Goal: Task Accomplishment & Management: Use online tool/utility

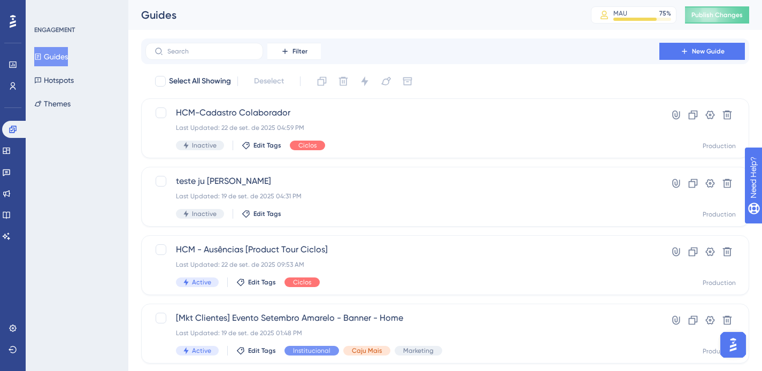
click at [48, 56] on button "Guides" at bounding box center [51, 56] width 34 height 19
click at [277, 49] on button "Filter" at bounding box center [295, 51] width 54 height 17
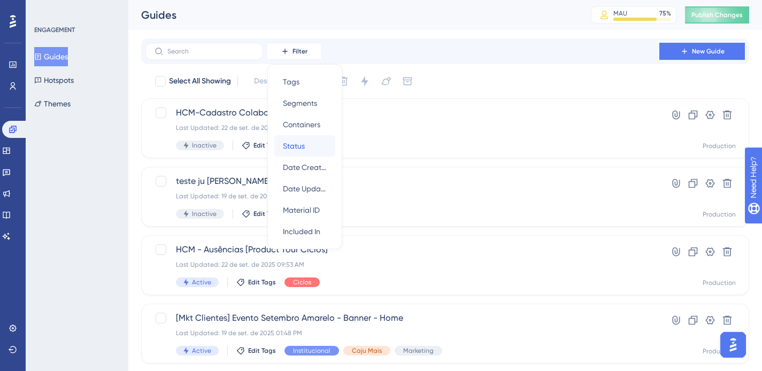
click at [302, 151] on span "Status" at bounding box center [294, 146] width 22 height 13
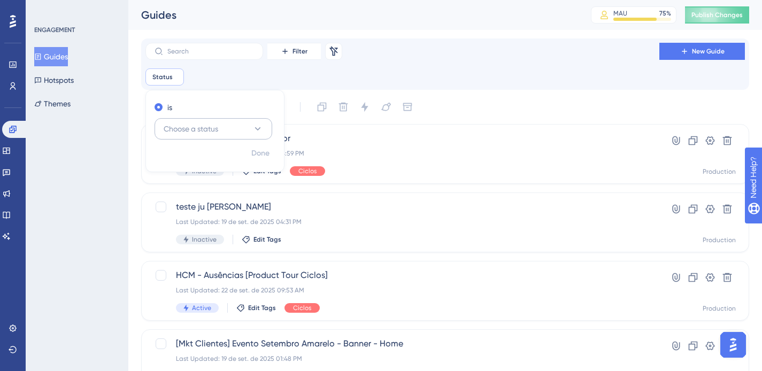
click at [224, 124] on button "Choose a status" at bounding box center [214, 128] width 118 height 21
click at [226, 165] on div "Active Active" at bounding box center [213, 161] width 87 height 21
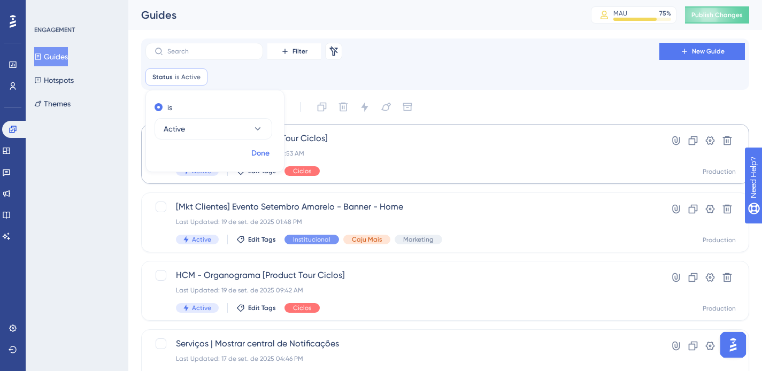
click at [263, 154] on span "Done" at bounding box center [260, 153] width 18 height 13
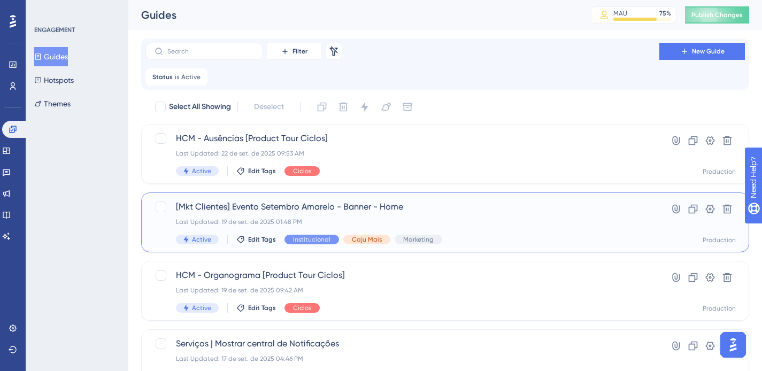
click at [462, 210] on span "[Mkt Clientes] Evento Setembro Amarelo - Banner - Home" at bounding box center [402, 207] width 453 height 13
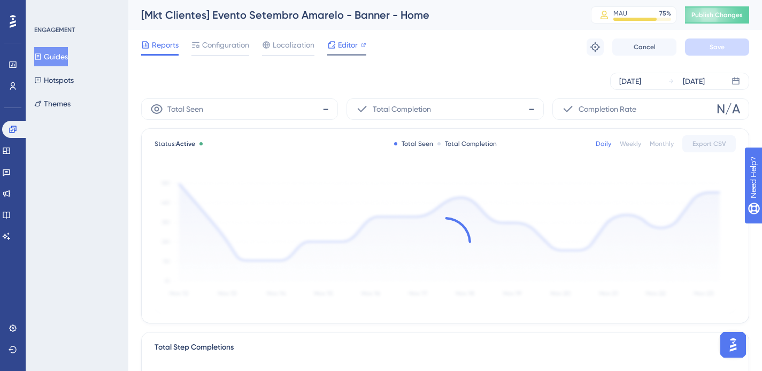
click at [356, 40] on span "Editor" at bounding box center [348, 45] width 20 height 13
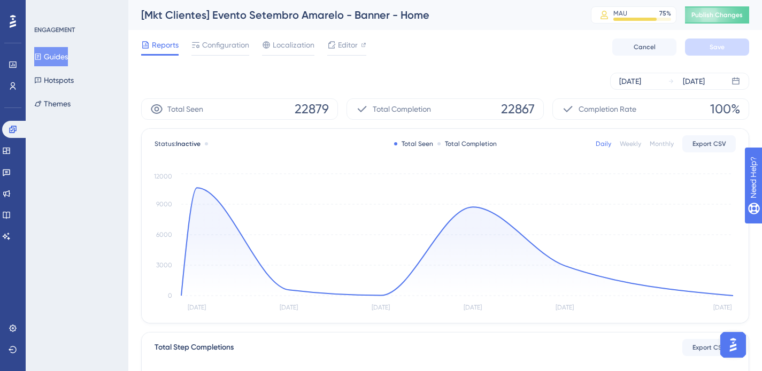
click at [59, 58] on button "Guides" at bounding box center [51, 56] width 34 height 19
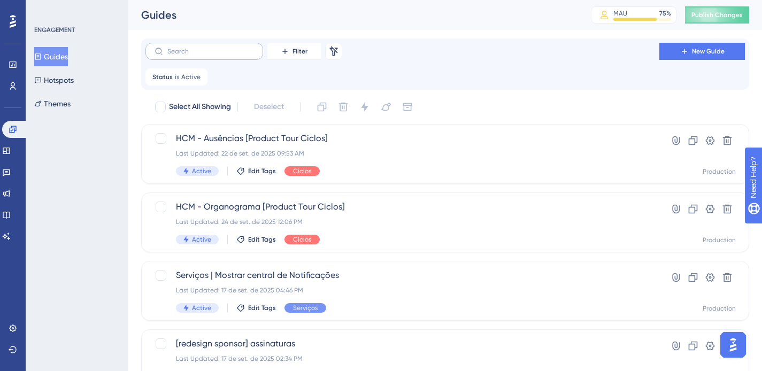
click at [251, 55] on label at bounding box center [205, 51] width 118 height 17
click at [186, 77] on span "Active" at bounding box center [190, 77] width 19 height 9
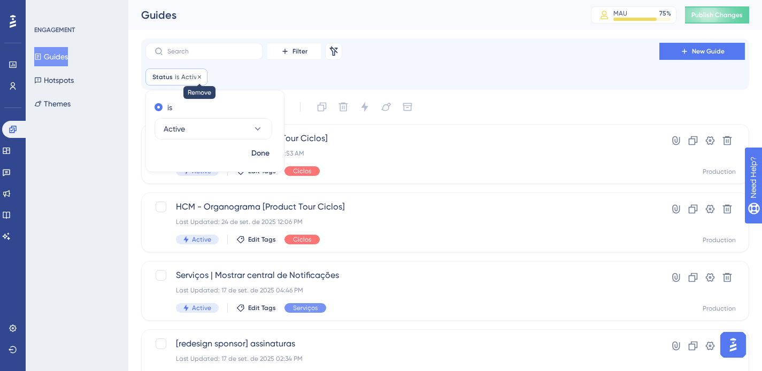
click at [198, 77] on icon at bounding box center [199, 77] width 6 height 6
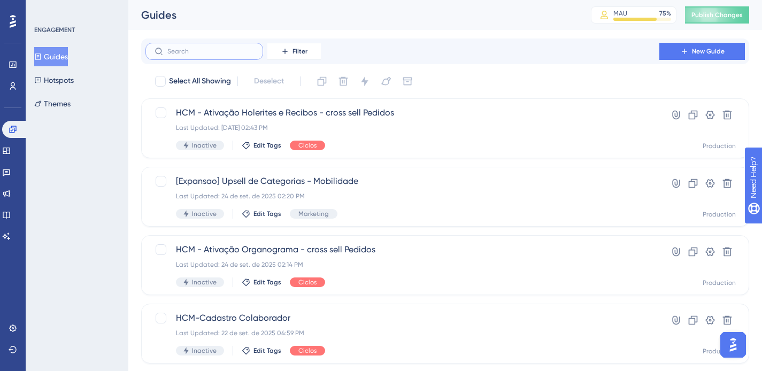
click at [200, 52] on input "text" at bounding box center [210, 51] width 87 height 7
paste input "152592"
type input "152592"
checkbox input "true"
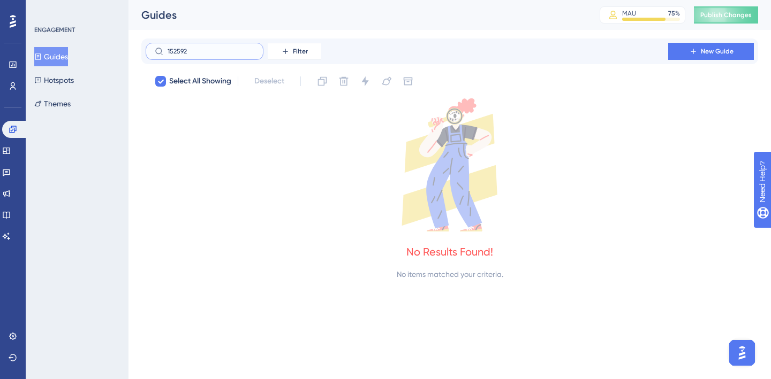
type input "152592"
click at [59, 56] on button "Guides" at bounding box center [51, 56] width 34 height 19
click at [174, 54] on input "152592" at bounding box center [210, 51] width 87 height 7
click at [204, 52] on input "152592" at bounding box center [210, 51] width 87 height 7
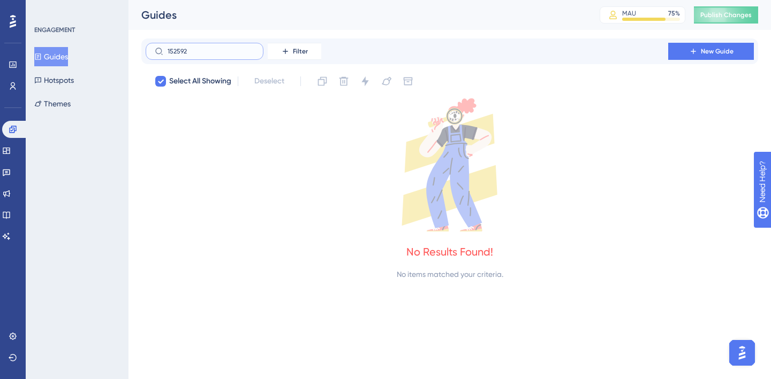
click at [204, 52] on input "152592" at bounding box center [210, 51] width 87 height 7
checkbox input "false"
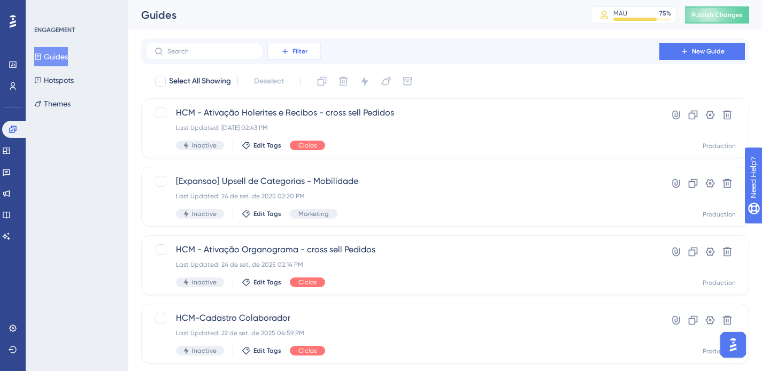
click at [311, 52] on button "Filter" at bounding box center [295, 51] width 54 height 17
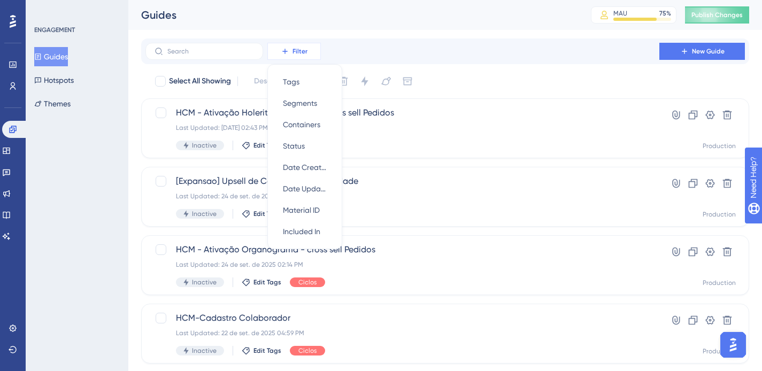
click at [311, 52] on button "Filter" at bounding box center [295, 51] width 54 height 17
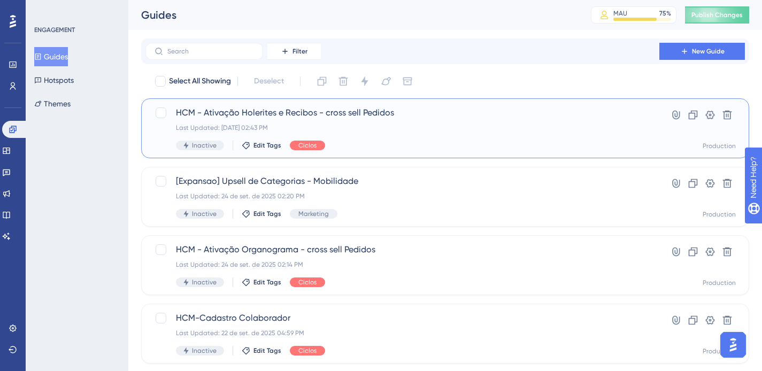
click at [229, 110] on span "HCM - Ativação Holerites e Recibos - cross sell Pedidos" at bounding box center [402, 112] width 453 height 13
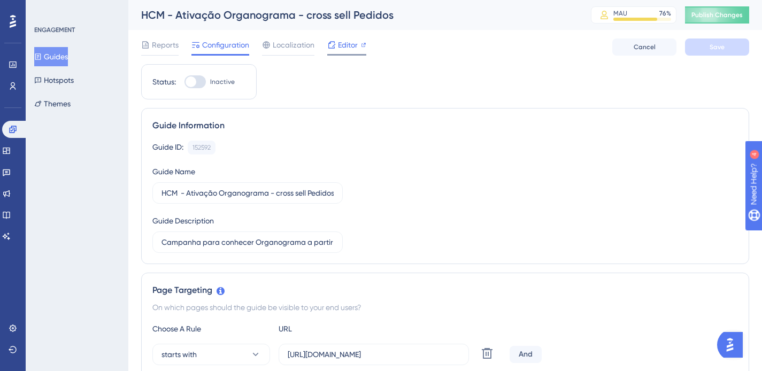
click at [351, 40] on span "Editor" at bounding box center [348, 45] width 20 height 13
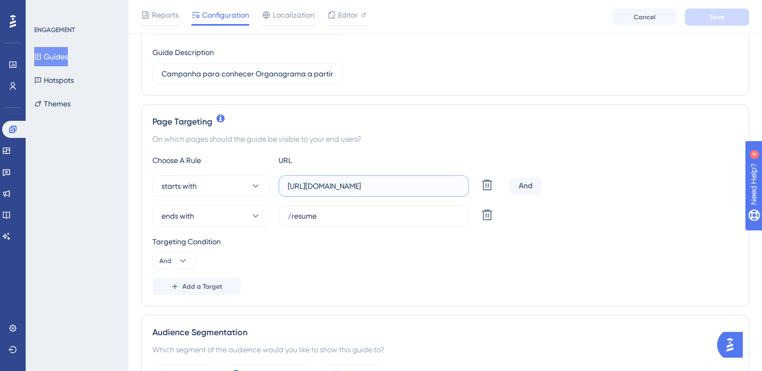
click at [393, 184] on input "[URL][DOMAIN_NAME]" at bounding box center [374, 186] width 172 height 12
click at [371, 181] on input "[URL][DOMAIN_NAME]" at bounding box center [374, 186] width 172 height 12
drag, startPoint x: 425, startPoint y: 184, endPoint x: 154, endPoint y: 173, distance: 271.5
click at [155, 173] on div "Choose A Rule URL starts with https://empresa.caju.com.br/classic/#/product/BEN…" at bounding box center [445, 224] width 586 height 141
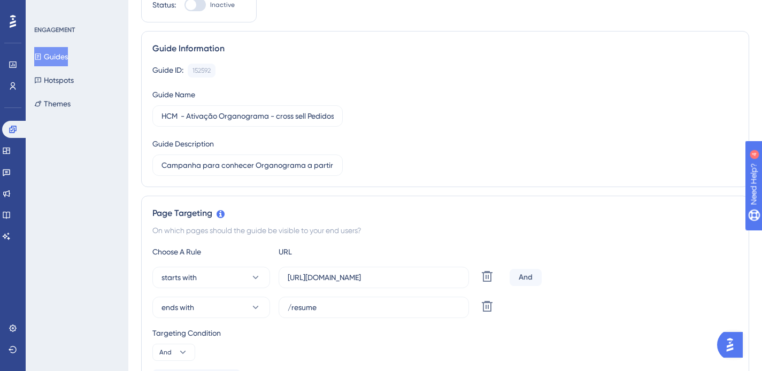
scroll to position [212, 0]
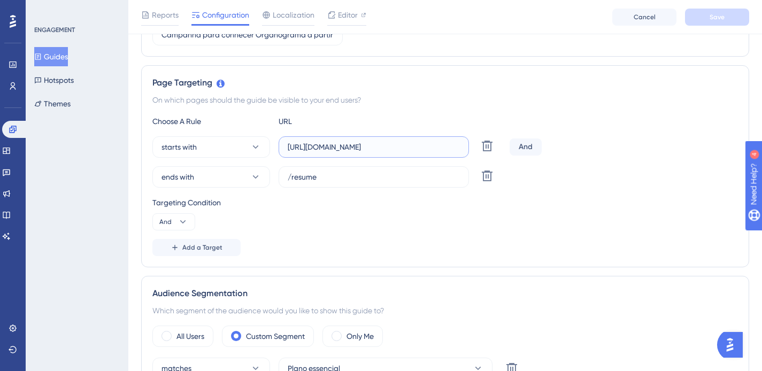
click at [386, 144] on input "https://empresa.caju.com.br/classic/#/product/BENEFITS/allowanceOrder/" at bounding box center [374, 147] width 172 height 12
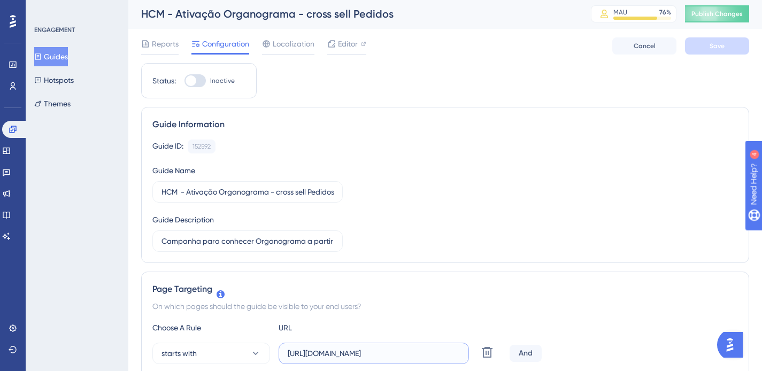
scroll to position [0, 0]
